Goal: Book appointment/travel/reservation

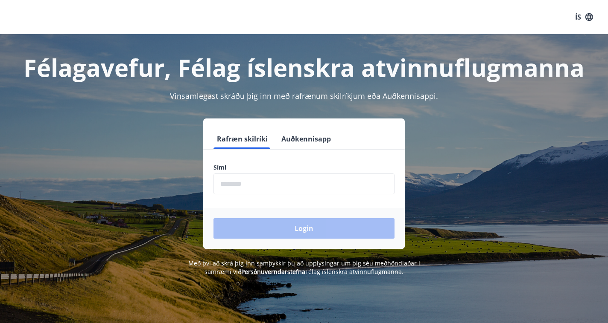
click at [316, 138] on button "Auðkennisapp" at bounding box center [306, 139] width 56 height 20
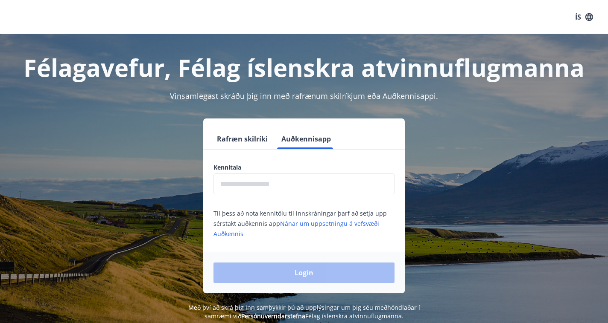
click at [242, 138] on button "Rafræn skilríki" at bounding box center [242, 139] width 58 height 20
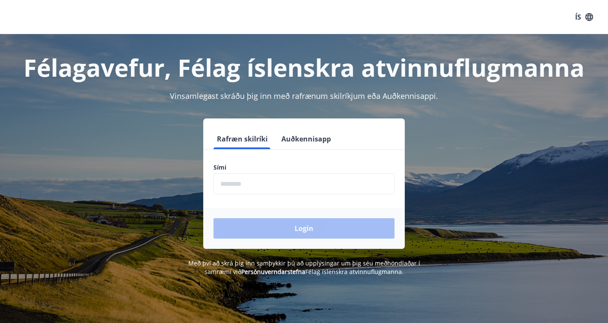
click at [232, 186] on input "phone" at bounding box center [303, 184] width 181 height 21
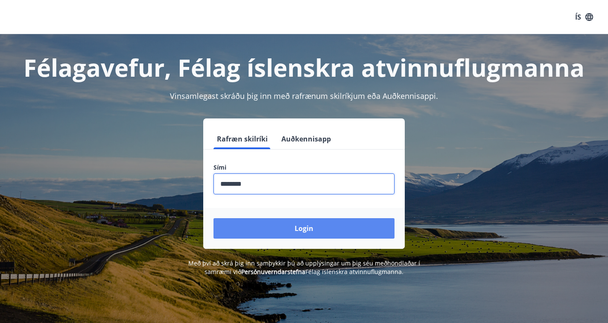
type input "********"
click at [318, 233] on button "Login" at bounding box center [303, 228] width 181 height 20
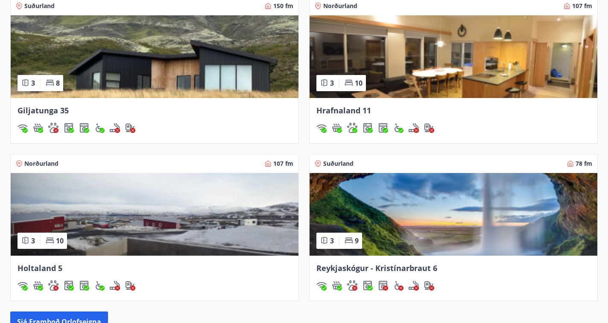
scroll to position [579, 0]
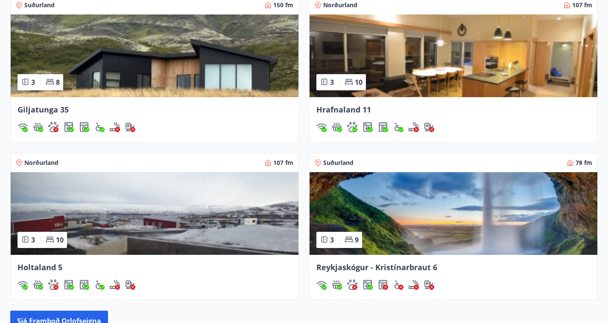
click at [164, 65] on img at bounding box center [155, 56] width 288 height 83
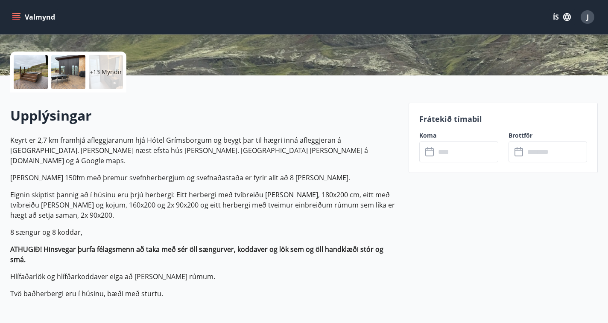
scroll to position [224, 0]
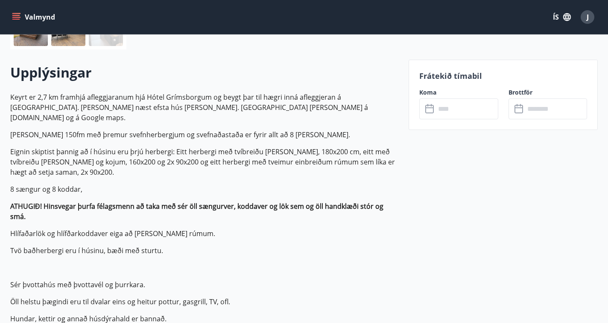
click at [451, 111] on input "text" at bounding box center [466, 109] width 62 height 21
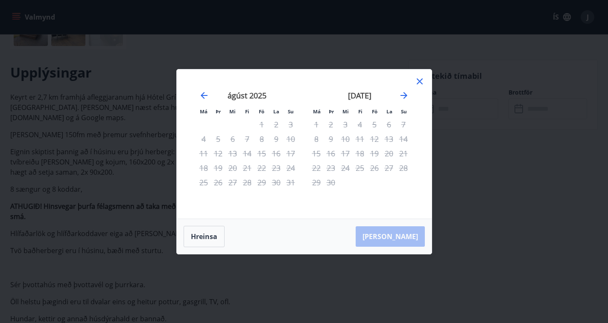
click at [359, 126] on div "4" at bounding box center [359, 124] width 15 height 15
click at [403, 94] on icon "Move forward to switch to the next month." at bounding box center [404, 95] width 10 height 10
click at [208, 93] on icon "Move backward to switch to the previous month." at bounding box center [204, 95] width 10 height 10
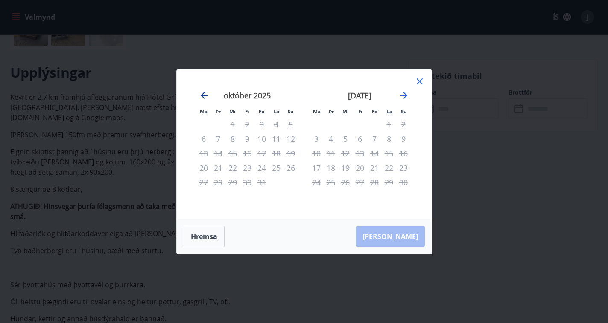
click at [208, 93] on icon "Move backward to switch to the previous month." at bounding box center [204, 95] width 10 height 10
click at [205, 236] on button "Hreinsa" at bounding box center [203, 236] width 41 height 21
click at [419, 80] on icon at bounding box center [419, 81] width 10 height 10
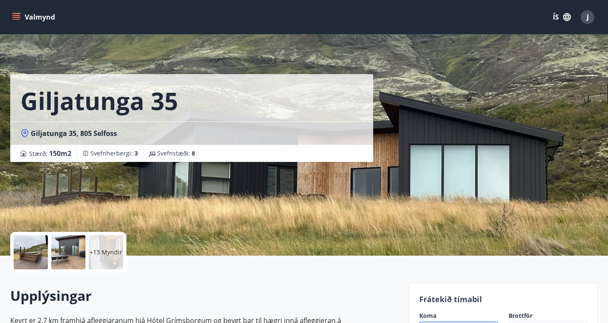
scroll to position [0, 0]
click at [39, 246] on div at bounding box center [31, 253] width 34 height 34
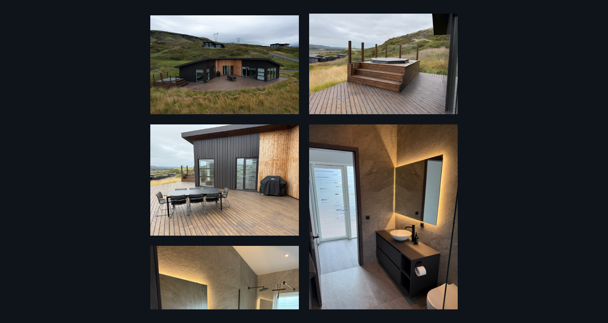
scroll to position [56, 0]
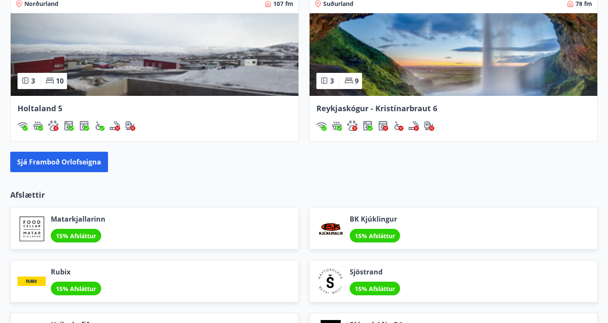
scroll to position [739, 0]
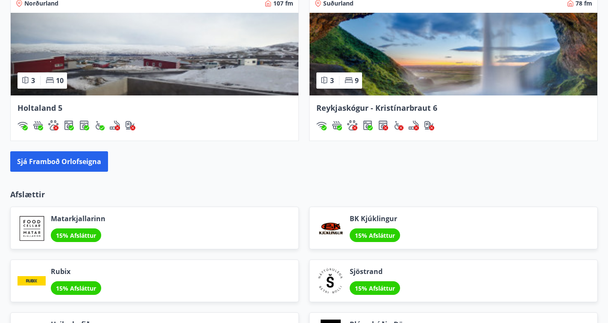
click at [487, 60] on img at bounding box center [453, 54] width 288 height 83
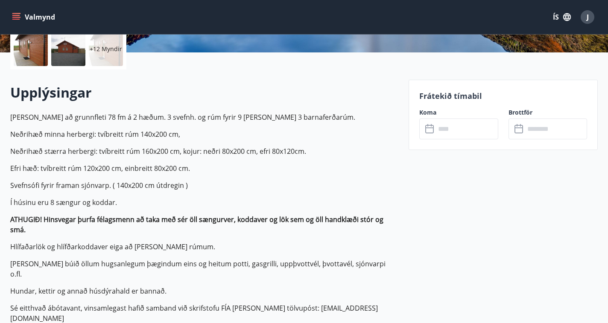
scroll to position [207, 0]
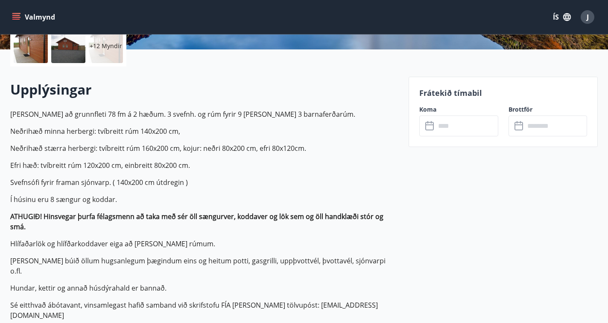
click at [442, 127] on input "text" at bounding box center [466, 126] width 62 height 21
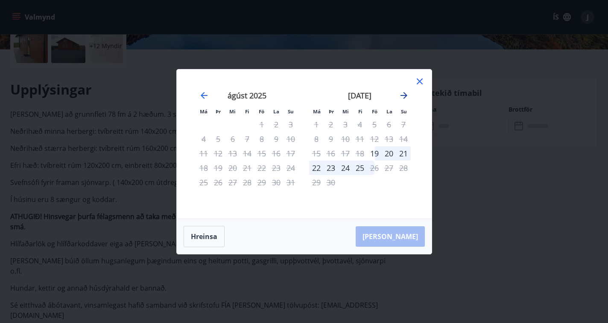
click at [404, 96] on icon "Move forward to switch to the next month." at bounding box center [403, 95] width 7 height 7
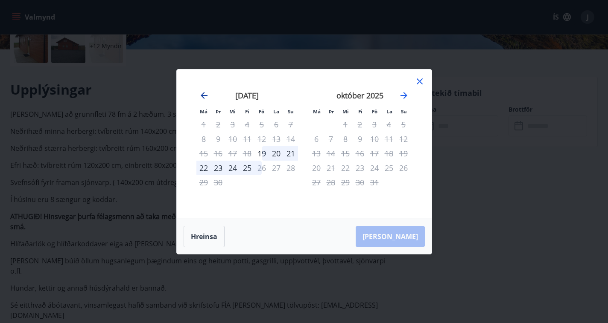
click at [202, 95] on icon "Move backward to switch to the previous month." at bounding box center [204, 95] width 10 height 10
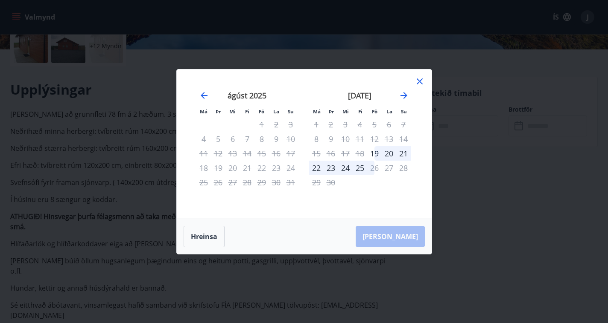
click at [418, 81] on icon at bounding box center [419, 82] width 6 height 6
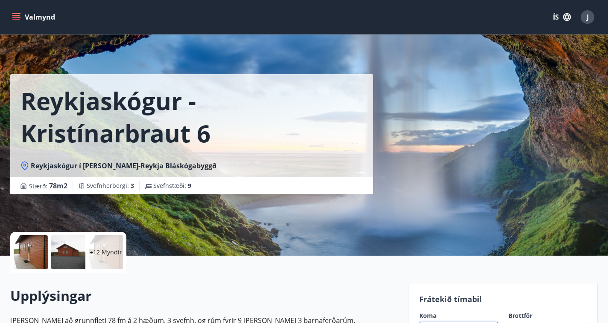
scroll to position [0, 0]
click at [33, 253] on div at bounding box center [31, 253] width 34 height 34
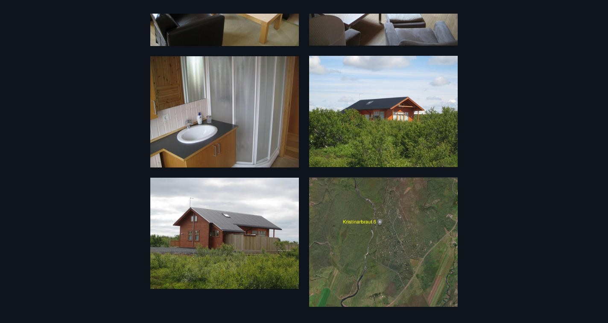
scroll to position [929, 0]
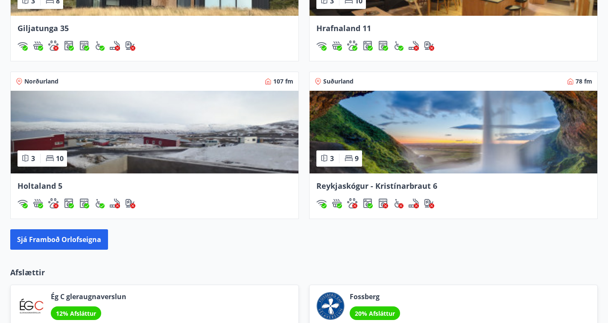
scroll to position [655, 0]
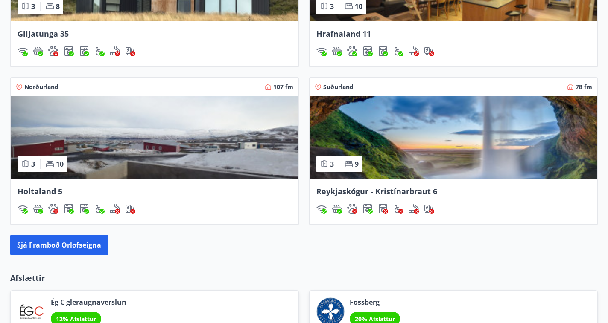
click at [205, 141] on img at bounding box center [155, 137] width 288 height 83
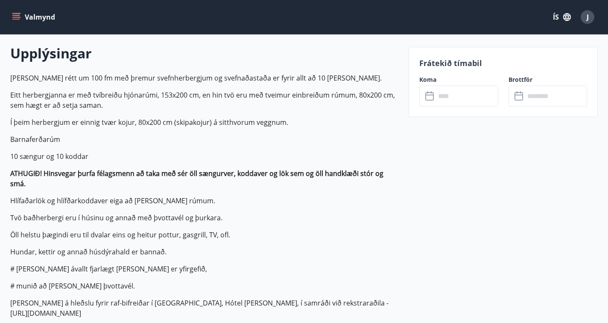
scroll to position [242, 0]
click at [445, 91] on input "text" at bounding box center [466, 96] width 62 height 21
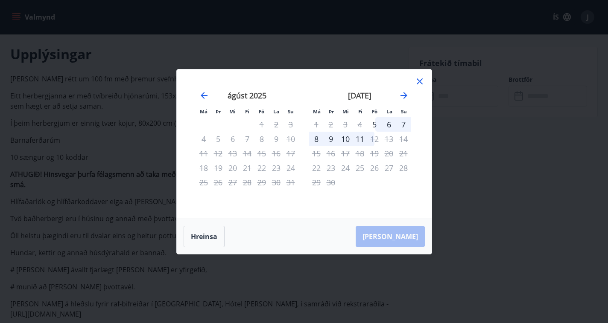
click at [420, 82] on icon at bounding box center [419, 82] width 6 height 6
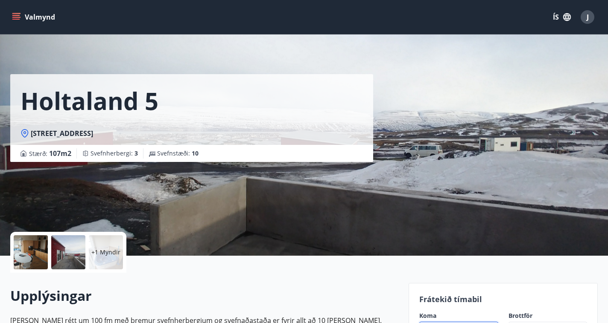
scroll to position [0, 0]
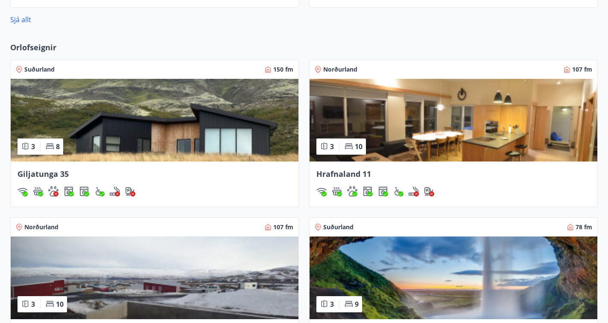
click at [434, 119] on img at bounding box center [453, 120] width 288 height 83
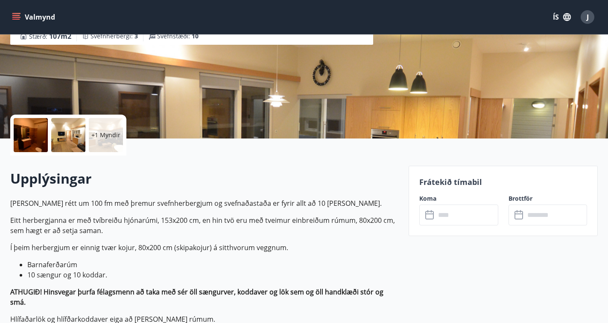
scroll to position [119, 0]
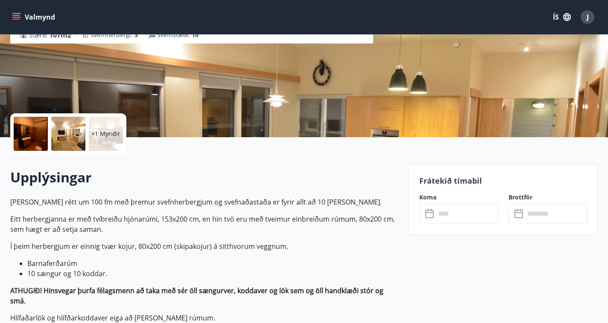
click at [457, 215] on input "text" at bounding box center [466, 214] width 62 height 21
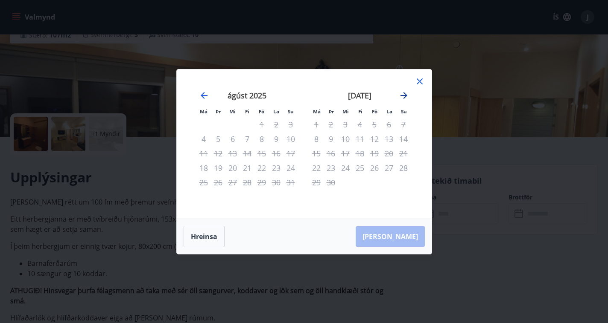
click at [403, 95] on icon "Move forward to switch to the next month." at bounding box center [404, 95] width 10 height 10
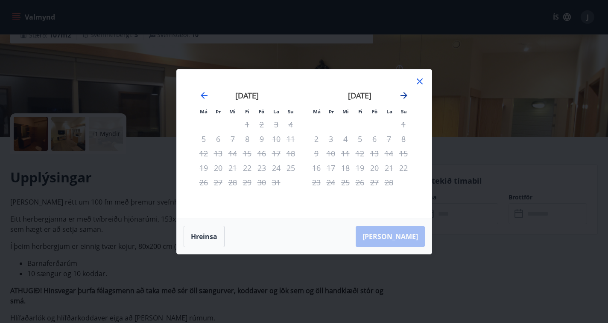
click at [403, 95] on icon "Move forward to switch to the next month." at bounding box center [404, 95] width 10 height 10
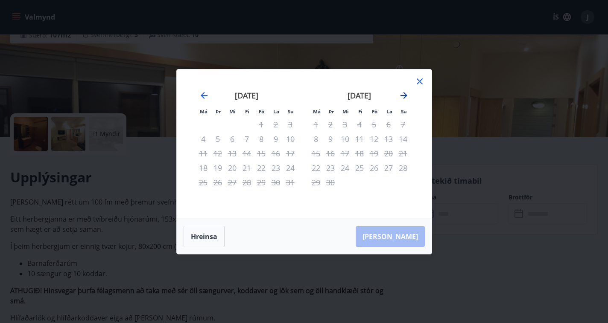
click at [403, 95] on icon "Move forward to switch to the next month." at bounding box center [404, 95] width 10 height 10
click at [420, 80] on icon at bounding box center [419, 82] width 6 height 6
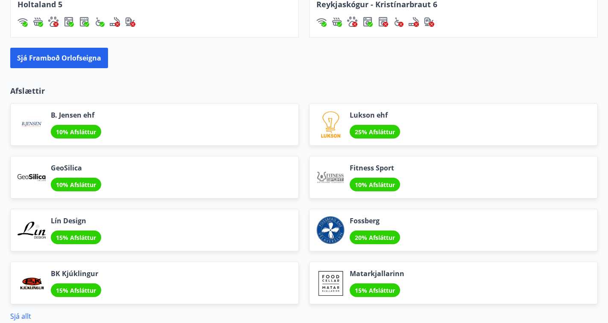
scroll to position [781, 0]
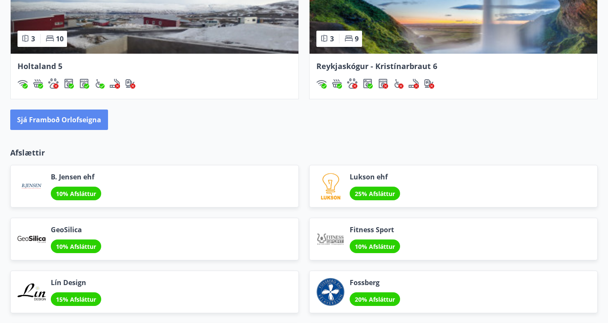
click at [86, 119] on button "Sjá framboð orlofseigna" at bounding box center [59, 120] width 98 height 20
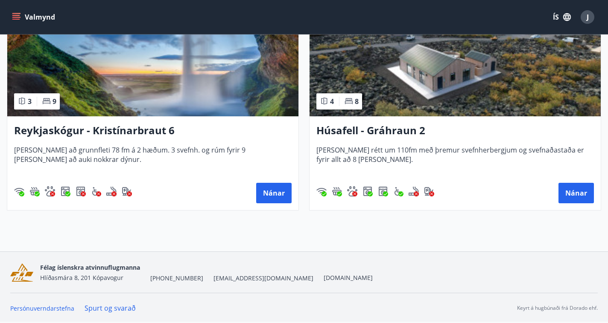
scroll to position [662, 0]
click at [577, 198] on button "Nánar" at bounding box center [575, 193] width 35 height 20
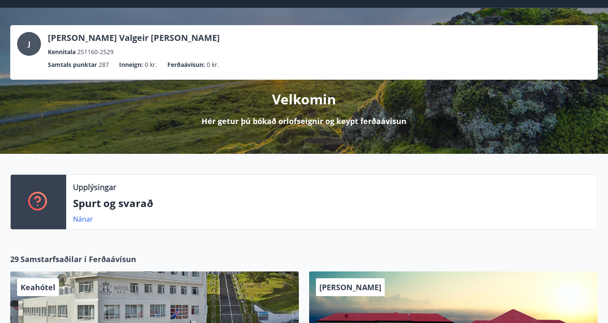
scroll to position [25, 0]
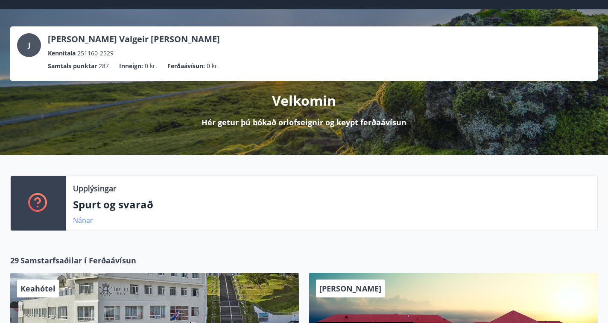
click at [82, 222] on link "Nánar" at bounding box center [83, 220] width 20 height 9
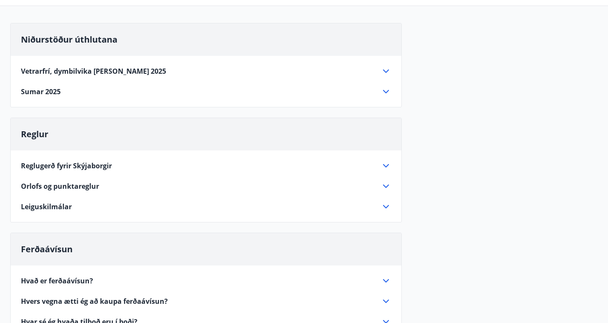
scroll to position [66, 0]
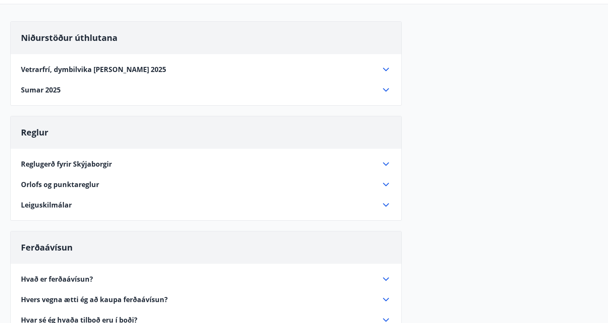
click at [385, 185] on icon at bounding box center [386, 184] width 6 height 3
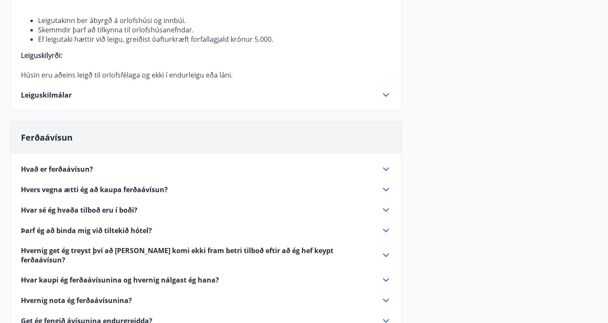
scroll to position [542, 0]
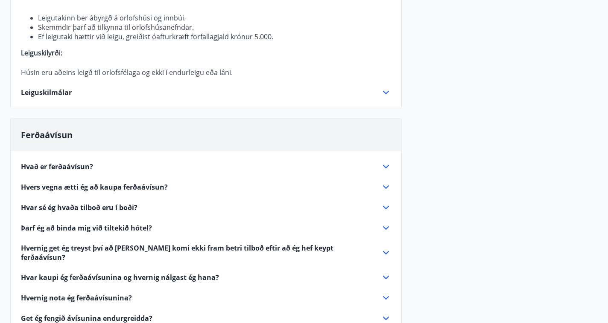
click at [386, 165] on icon at bounding box center [386, 167] width 10 height 10
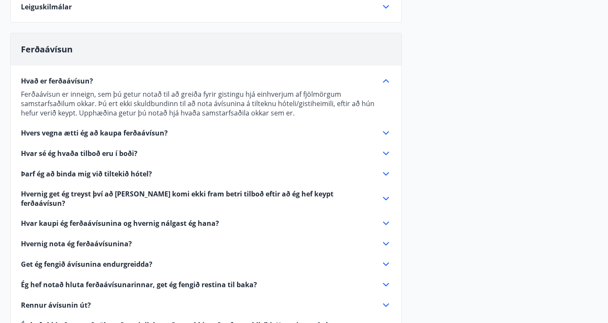
scroll to position [263, 0]
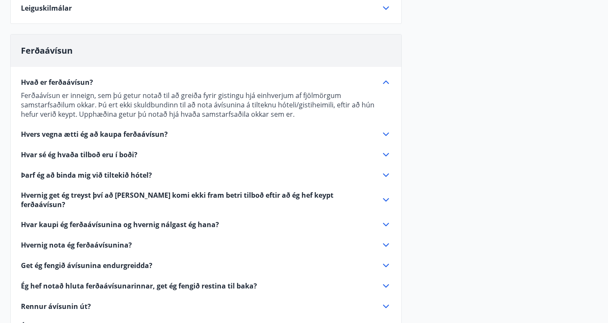
click at [387, 134] on icon at bounding box center [386, 134] width 6 height 3
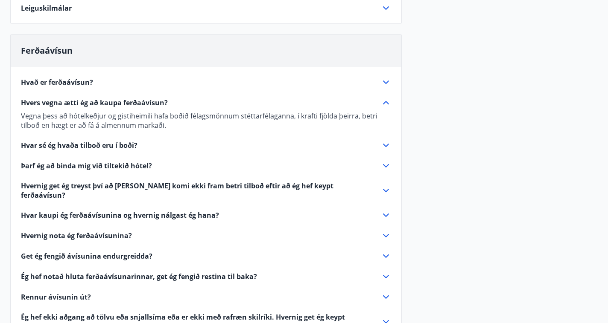
click at [384, 165] on icon at bounding box center [386, 165] width 6 height 3
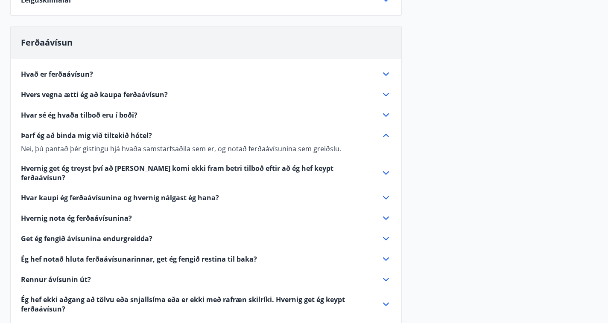
scroll to position [272, 0]
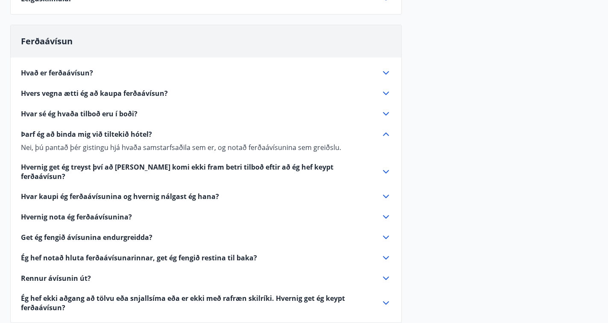
click at [386, 233] on icon at bounding box center [386, 238] width 10 height 10
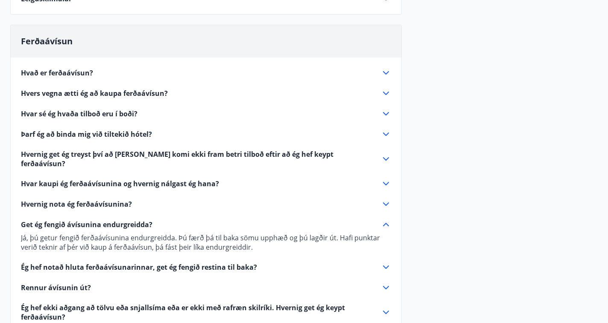
click at [386, 220] on icon at bounding box center [386, 225] width 10 height 10
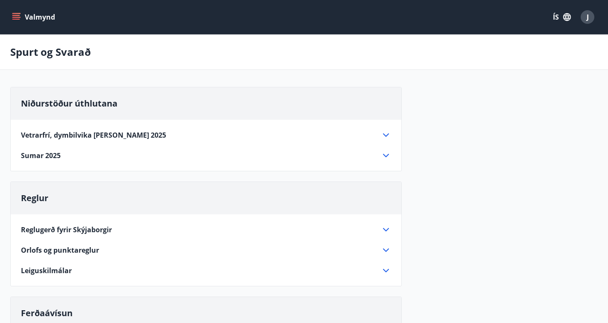
scroll to position [0, 0]
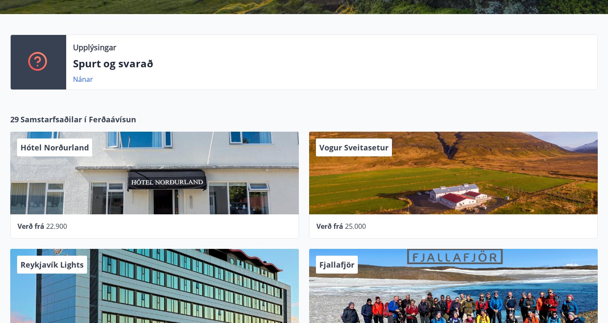
scroll to position [172, 0]
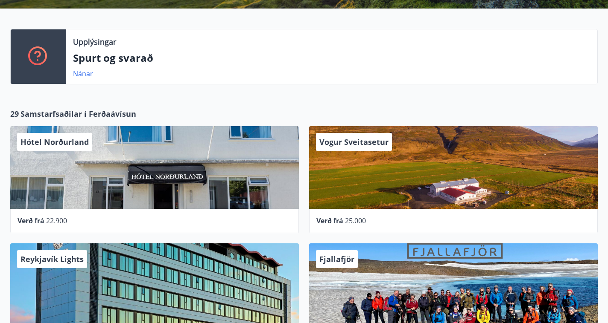
click at [405, 167] on div "Vogur Sveitasetur" at bounding box center [453, 167] width 288 height 83
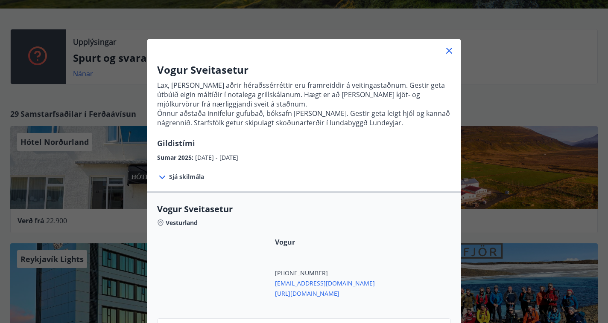
scroll to position [13, 0]
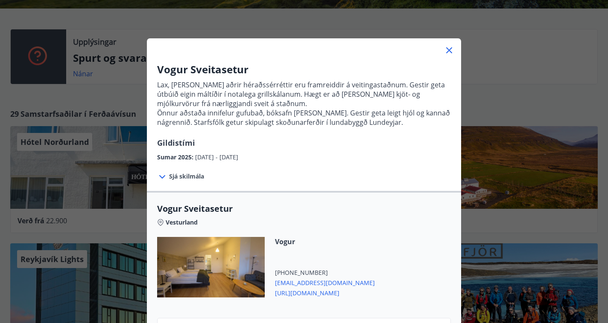
click at [163, 176] on icon at bounding box center [162, 177] width 10 height 10
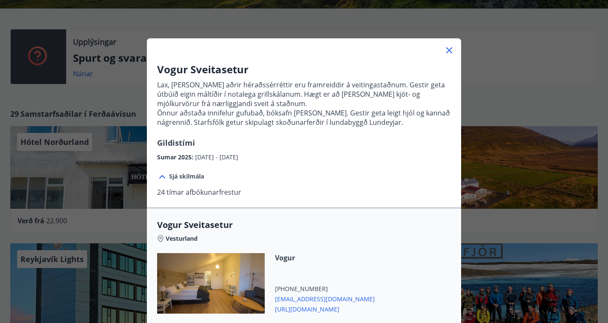
click at [163, 176] on icon at bounding box center [162, 177] width 10 height 10
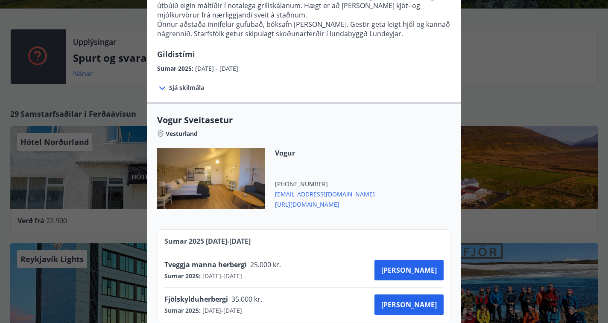
scroll to position [103, 0]
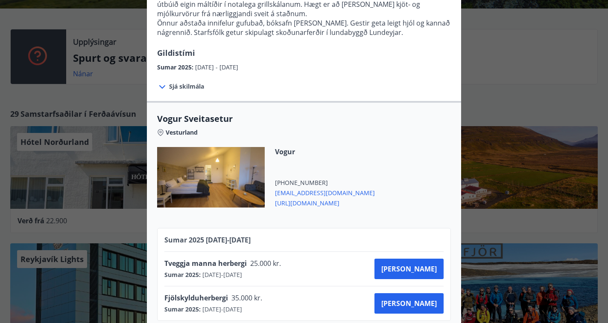
click at [301, 204] on span "http://vogur.org/" at bounding box center [325, 203] width 100 height 10
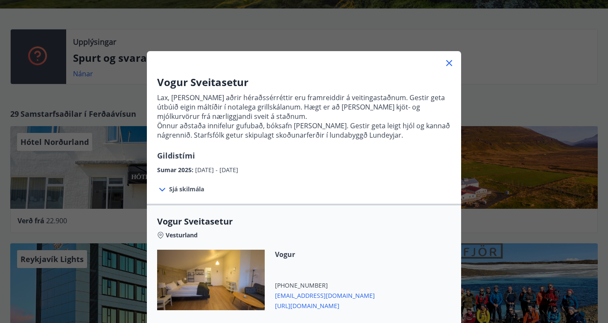
scroll to position [0, 0]
click at [448, 64] on icon at bounding box center [449, 63] width 6 height 6
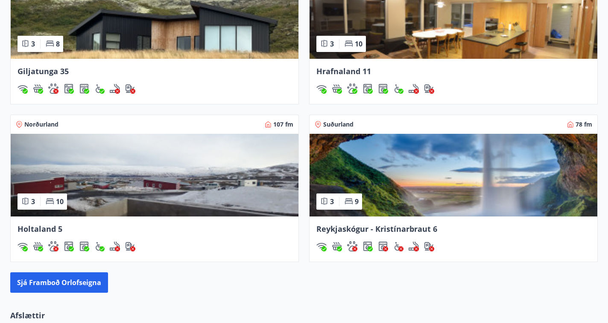
scroll to position [618, 0]
